Goal: Task Accomplishment & Management: Manage account settings

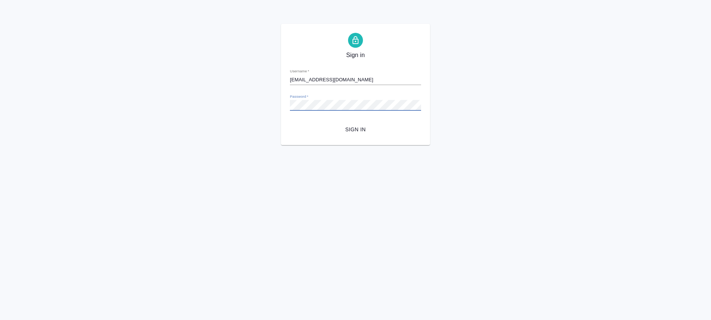
click at [256, 114] on div "Sign in Username   * a.plastinina@awatera.com Password   * urlPath   * /Vendor/…" at bounding box center [355, 84] width 711 height 121
click at [290, 123] on button "Sign in" at bounding box center [355, 130] width 131 height 14
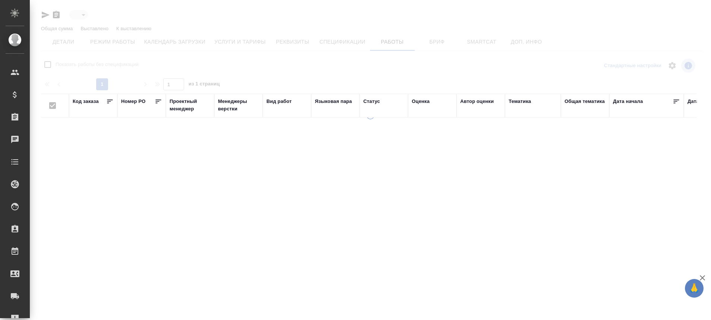
type input "active"
checkbox input "false"
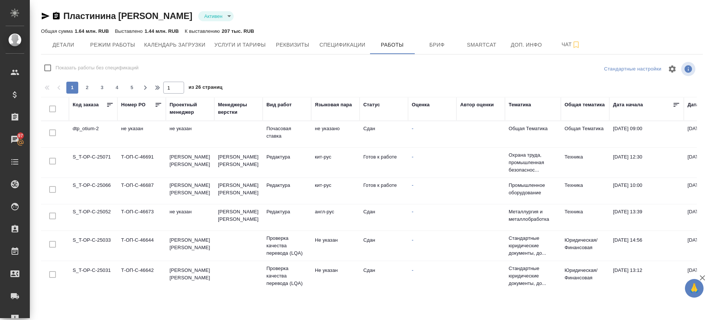
click at [88, 152] on td "S_T-OP-C-25071" at bounding box center [93, 162] width 48 height 26
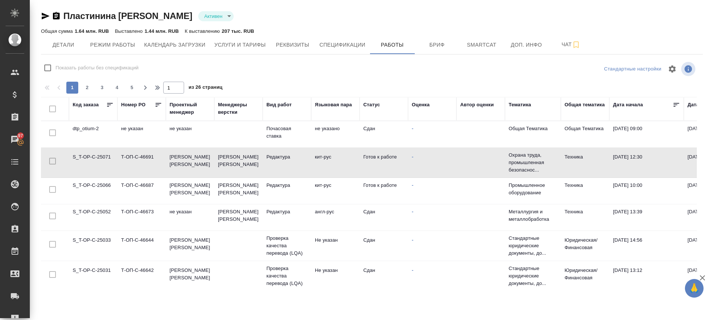
click at [88, 152] on td "S_T-OP-C-25071" at bounding box center [93, 162] width 48 height 26
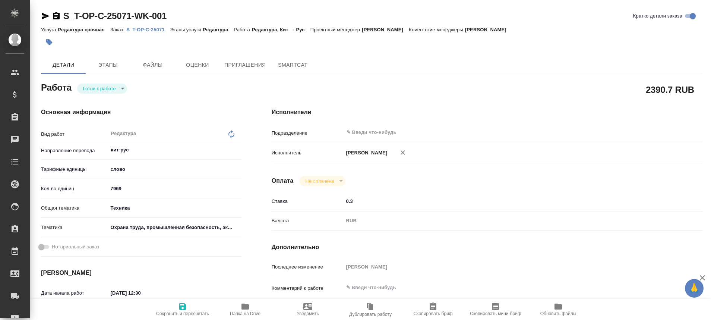
type textarea "x"
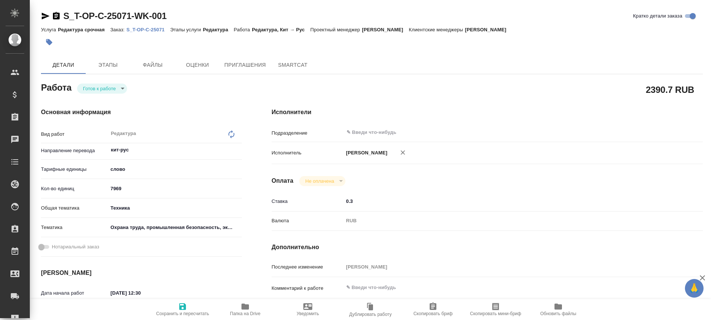
type textarea "x"
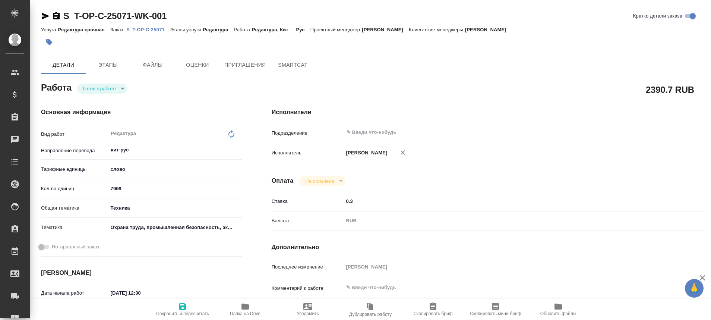
type textarea "x"
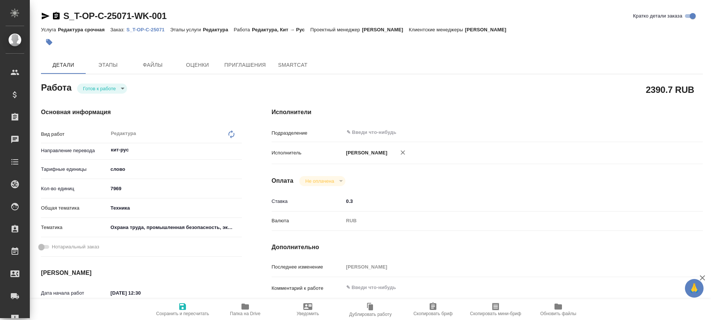
type textarea "x"
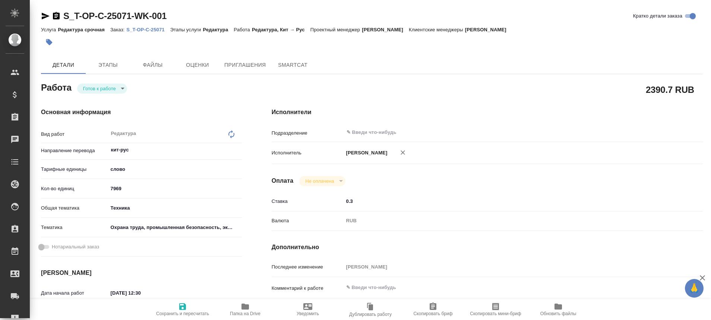
click at [148, 26] on div "Услуга Редактура срочная Заказ: S_T-OP-C-25071 Этапы услуги Редактура Работа Ре…" at bounding box center [372, 29] width 662 height 9
click at [148, 27] on p "S_T-OP-C-25071" at bounding box center [148, 30] width 44 height 6
type textarea "x"
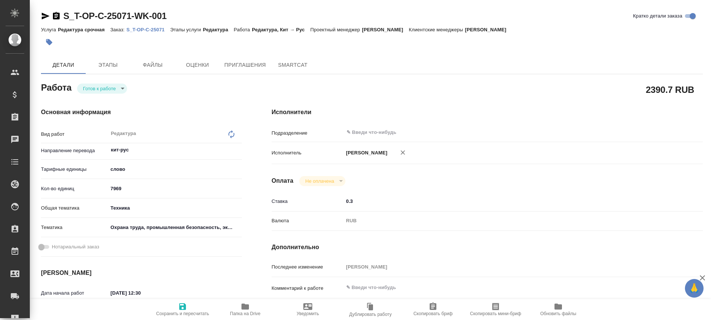
type textarea "x"
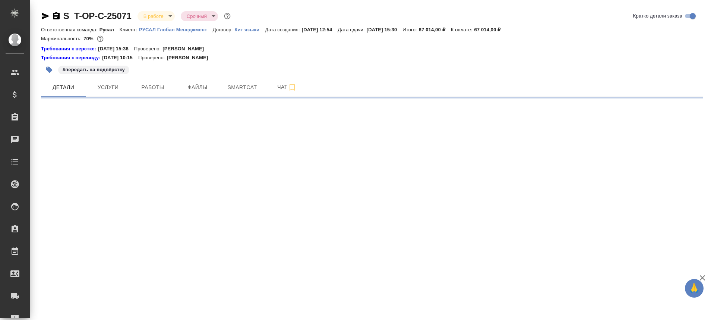
select select "RU"
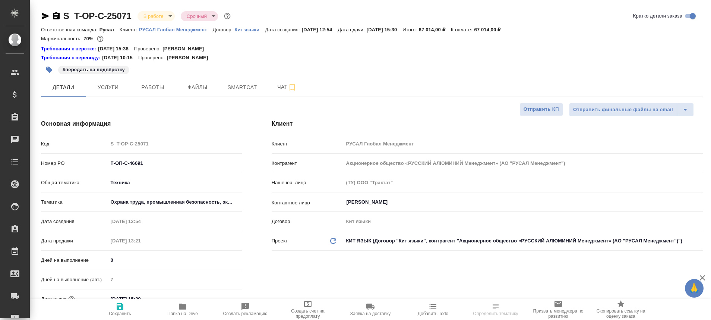
type textarea "x"
type input "[PERSON_NAME]"
click at [145, 88] on span "Работы" at bounding box center [153, 87] width 36 height 9
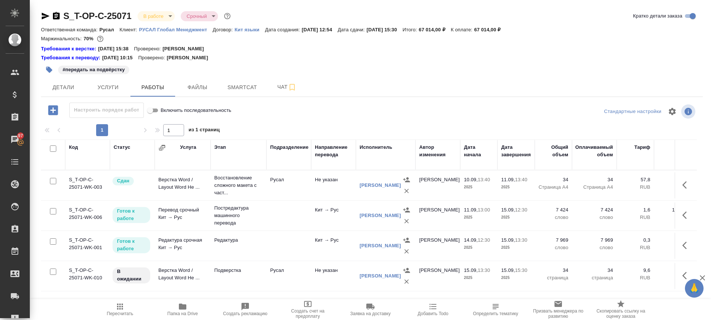
scroll to position [6, 0]
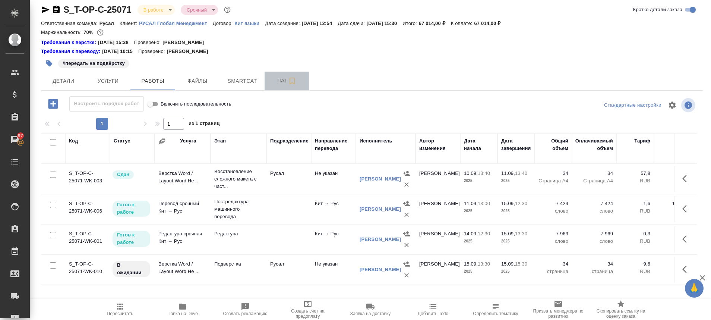
click at [277, 83] on span "Чат" at bounding box center [287, 80] width 36 height 9
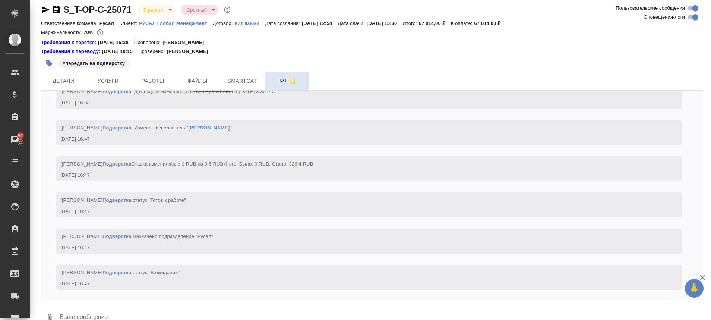
scroll to position [2619, 0]
click at [151, 84] on span "Работы" at bounding box center [153, 80] width 36 height 9
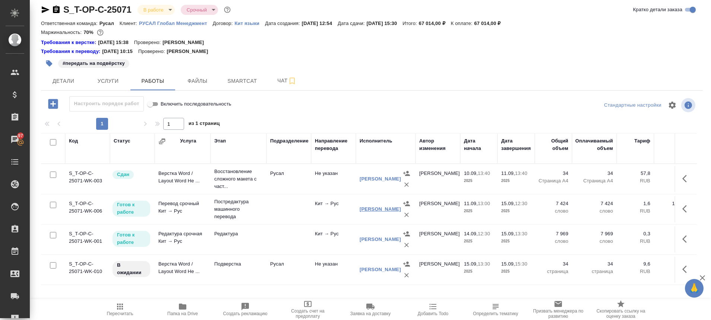
click at [370, 210] on link "Ким Захар" at bounding box center [380, 209] width 41 height 6
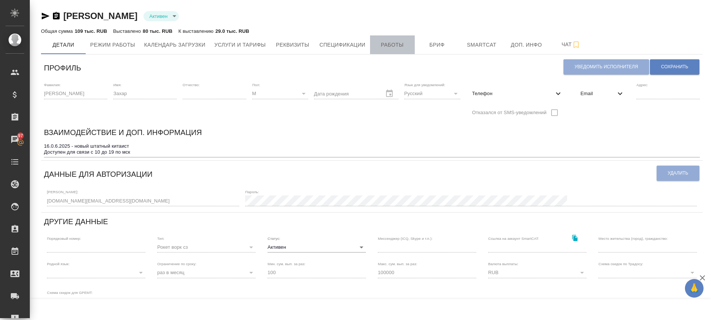
click at [377, 43] on span "Работы" at bounding box center [393, 44] width 36 height 9
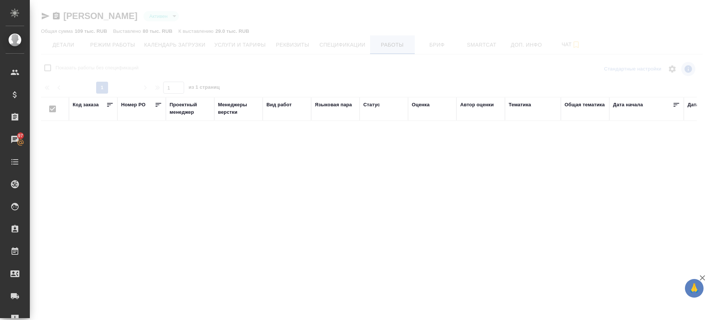
checkbox input "false"
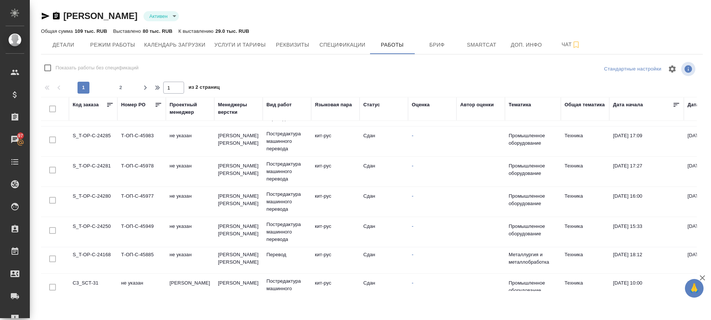
scroll to position [582, 0]
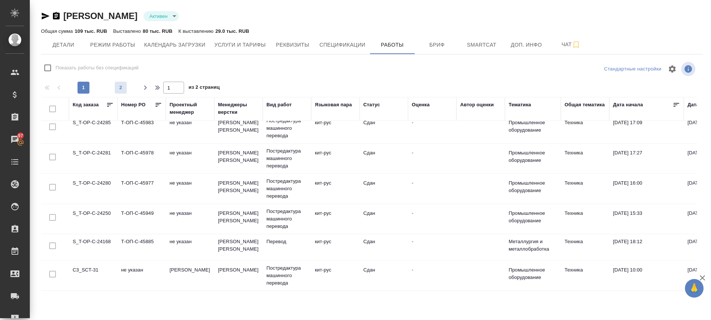
click at [120, 83] on button "2" at bounding box center [121, 88] width 12 height 12
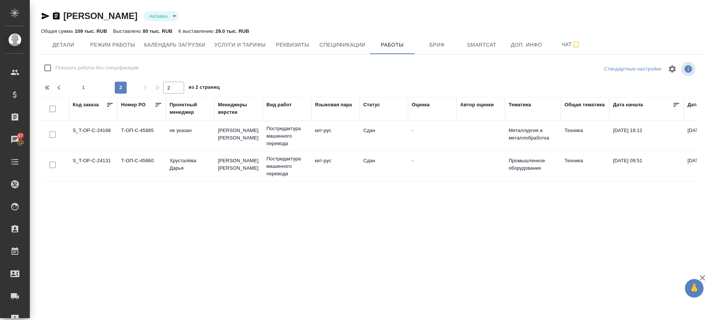
scroll to position [0, 0]
click at [82, 91] on span "1" at bounding box center [84, 87] width 12 height 7
type input "1"
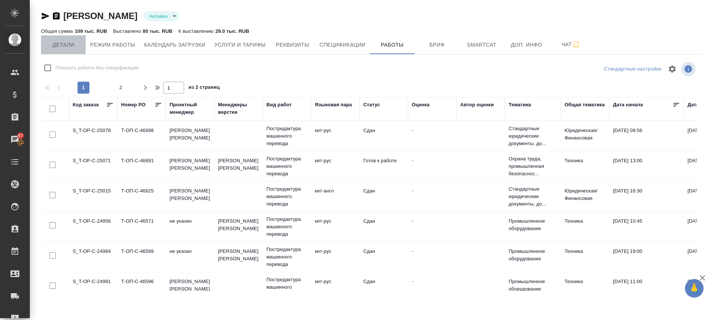
click at [62, 44] on span "Детали" at bounding box center [63, 44] width 36 height 9
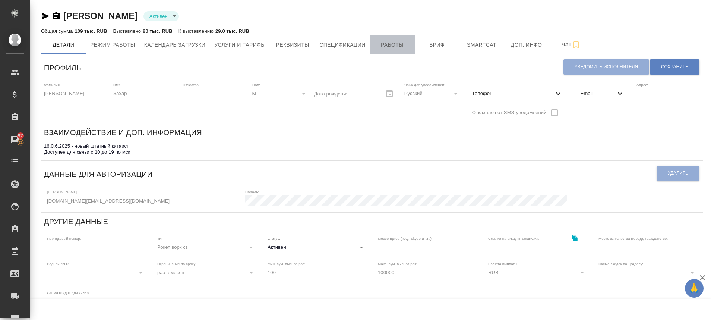
click at [385, 41] on span "Работы" at bounding box center [393, 44] width 36 height 9
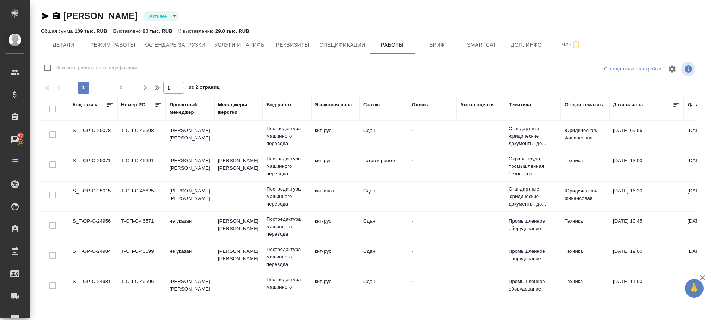
checkbox input "false"
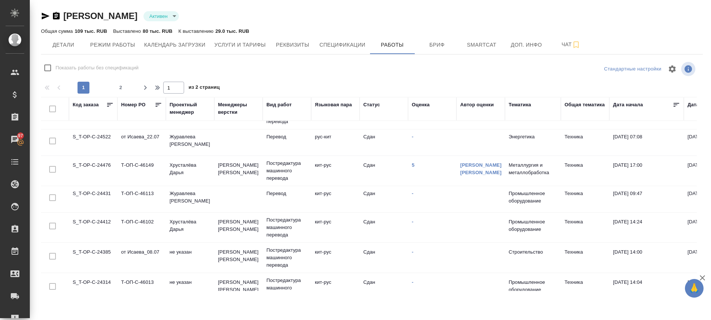
scroll to position [345, 0]
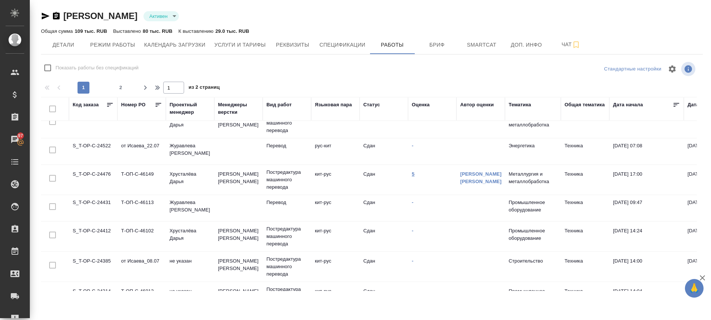
click at [414, 172] on link "5" at bounding box center [413, 174] width 3 height 6
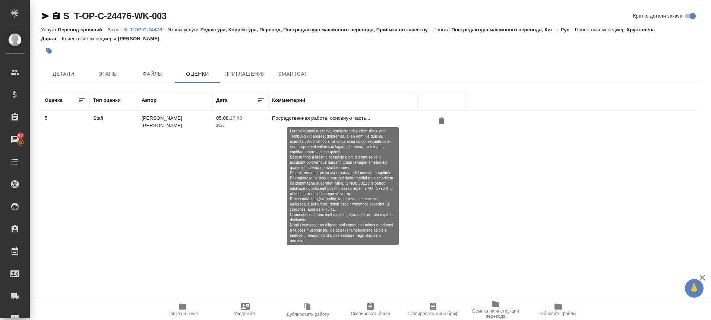
click at [319, 117] on p "Посредственная работа, основную часть..." at bounding box center [343, 117] width 142 height 7
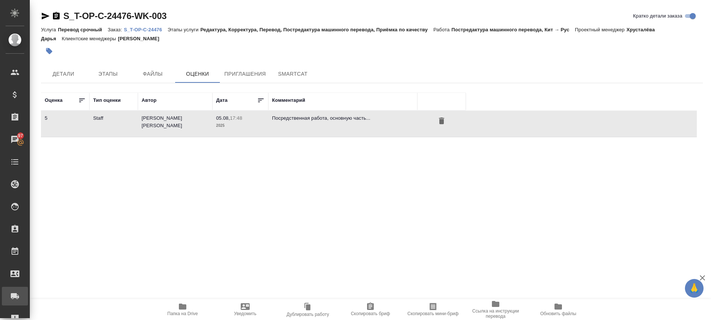
click at [15, 294] on div "Заявки на доставку" at bounding box center [5, 295] width 19 height 11
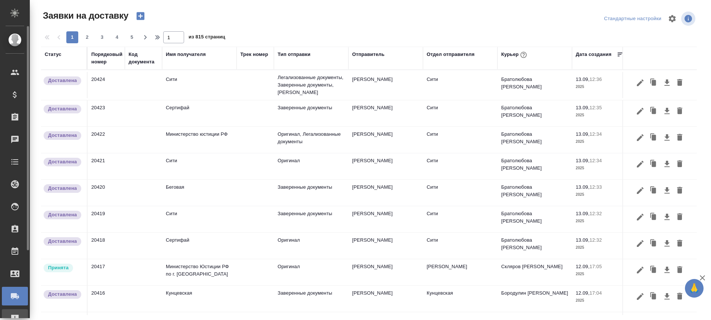
click at [12, 311] on link "Рекламации" at bounding box center [15, 318] width 26 height 19
